Goal: Task Accomplishment & Management: Use online tool/utility

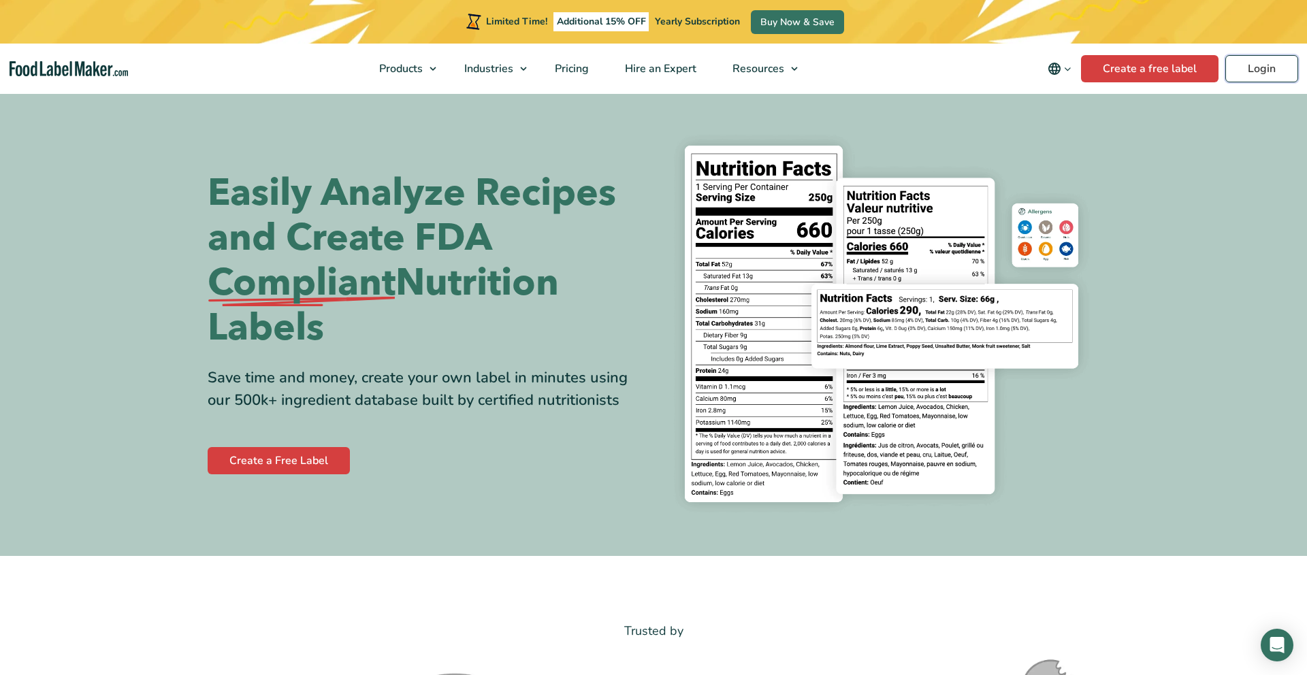
drag, startPoint x: 1289, startPoint y: 68, endPoint x: 1216, endPoint y: 99, distance: 79.3
click at [1289, 68] on link "Login" at bounding box center [1261, 68] width 73 height 27
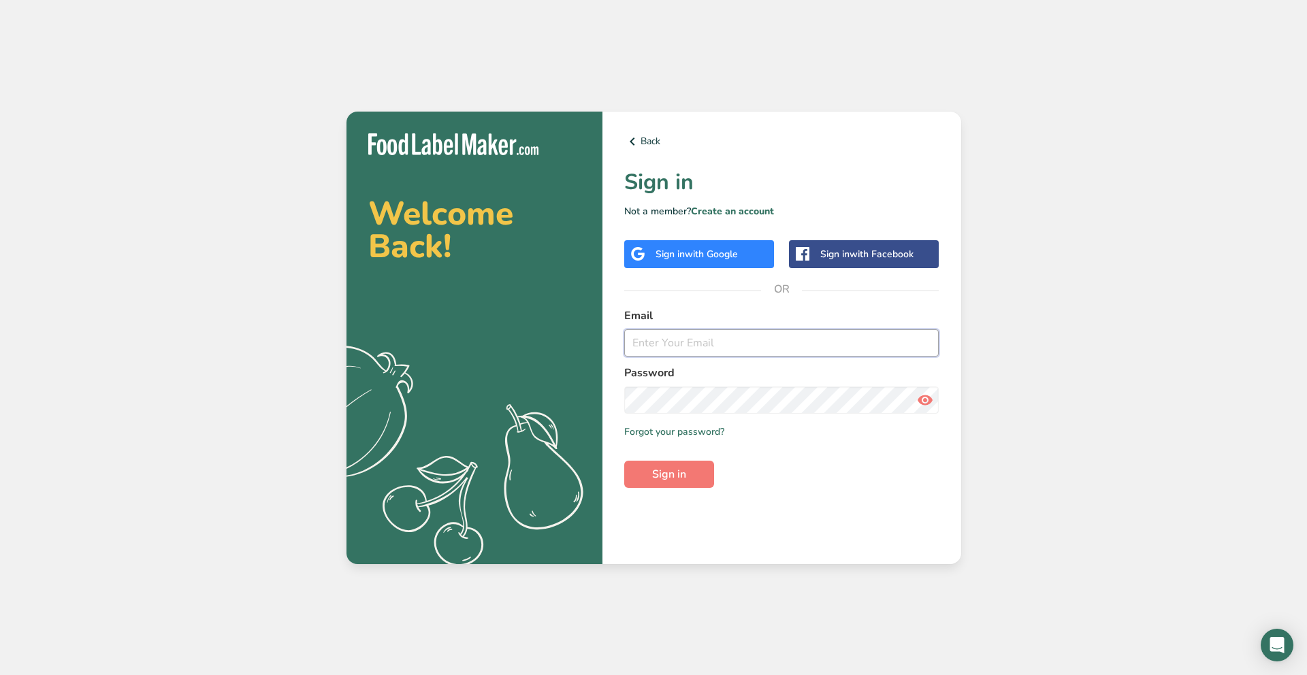
click at [697, 344] on input "email" at bounding box center [781, 342] width 315 height 27
type input "ALEJANDRAVELARDELLC@GMAIL.COM"
click at [709, 250] on span "with Google" at bounding box center [711, 254] width 53 height 13
